Goal: Task Accomplishment & Management: Manage account settings

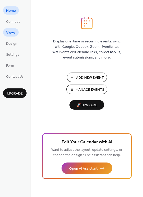
click at [7, 35] on span "Views" at bounding box center [10, 32] width 9 height 5
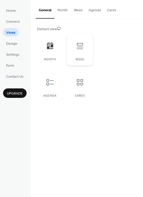
click at [77, 50] on div at bounding box center [79, 45] width 15 height 15
click at [57, 88] on div at bounding box center [50, 82] width 15 height 15
click at [51, 85] on icon at bounding box center [50, 82] width 8 height 8
click at [82, 87] on div at bounding box center [79, 82] width 15 height 15
click at [51, 88] on div at bounding box center [50, 82] width 15 height 15
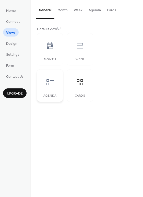
click at [51, 88] on div at bounding box center [50, 82] width 15 height 15
click at [73, 56] on div "Week" at bounding box center [80, 49] width 26 height 32
click at [66, 11] on button "Month" at bounding box center [63, 9] width 16 height 18
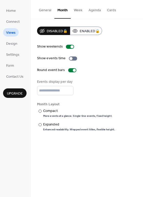
click at [78, 12] on button "Week" at bounding box center [78, 9] width 15 height 18
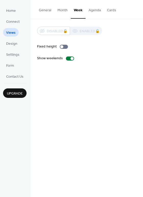
click at [90, 12] on button "Agenda" at bounding box center [95, 9] width 18 height 18
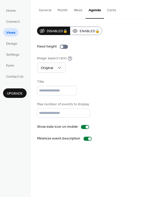
click at [107, 12] on button "Cards" at bounding box center [111, 9] width 15 height 18
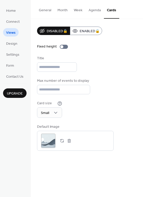
click at [56, 9] on button "Month" at bounding box center [63, 9] width 16 height 18
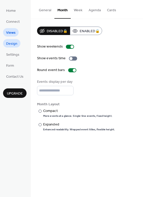
click at [9, 47] on link "Design" at bounding box center [11, 43] width 17 height 8
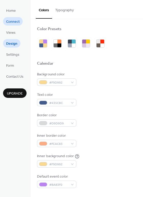
click at [13, 20] on span "Connect" at bounding box center [13, 21] width 14 height 5
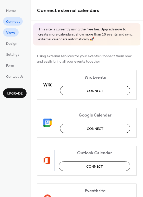
click at [14, 28] on link "Views" at bounding box center [11, 32] width 16 height 8
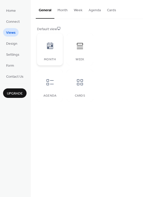
click at [54, 41] on div at bounding box center [50, 45] width 15 height 15
click at [50, 48] on icon at bounding box center [50, 46] width 8 height 8
click at [14, 46] on span "Design" at bounding box center [11, 43] width 11 height 5
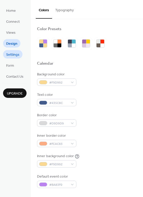
click at [14, 52] on span "Settings" at bounding box center [12, 54] width 13 height 5
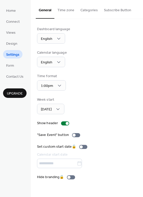
click at [66, 10] on button "Time zone" at bounding box center [66, 9] width 23 height 18
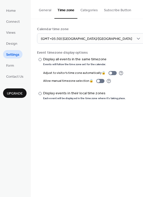
click at [85, 14] on button "Categories" at bounding box center [90, 9] width 24 height 18
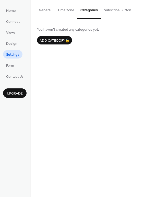
click at [50, 12] on button "General" at bounding box center [45, 9] width 19 height 18
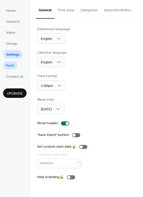
click at [13, 68] on span "Form" at bounding box center [10, 65] width 8 height 5
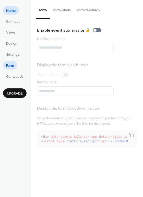
click at [12, 6] on div "Home Connect Views Design Settings Form Contact Us Upgrade" at bounding box center [15, 98] width 31 height 197
click at [13, 10] on span "Home" at bounding box center [11, 10] width 10 height 5
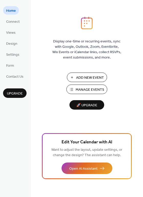
click at [13, 10] on span "Home" at bounding box center [11, 10] width 10 height 5
click at [96, 91] on span "Manage Events" at bounding box center [90, 89] width 29 height 5
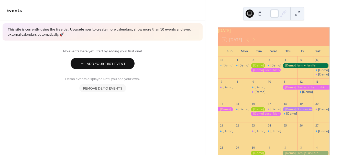
click at [258, 12] on button at bounding box center [260, 13] width 8 height 8
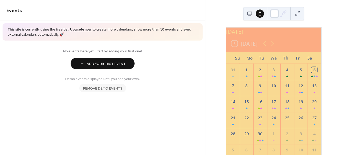
click at [248, 13] on button at bounding box center [250, 13] width 8 height 8
